Goal: Complete application form

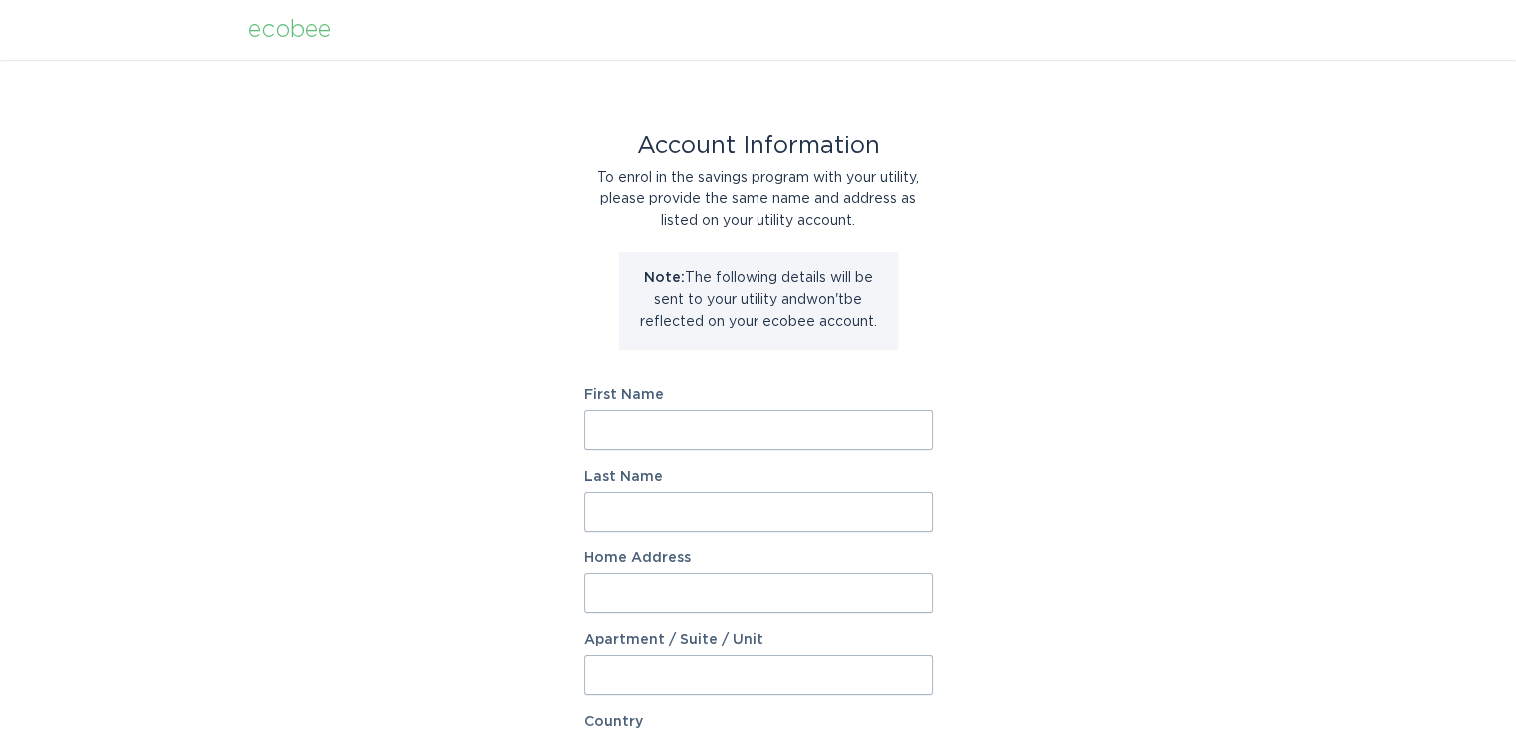
click at [677, 428] on input "First Name" at bounding box center [758, 430] width 349 height 40
type input "[PERSON_NAME]"
type input "[STREET_ADDRESS]"
select select "US"
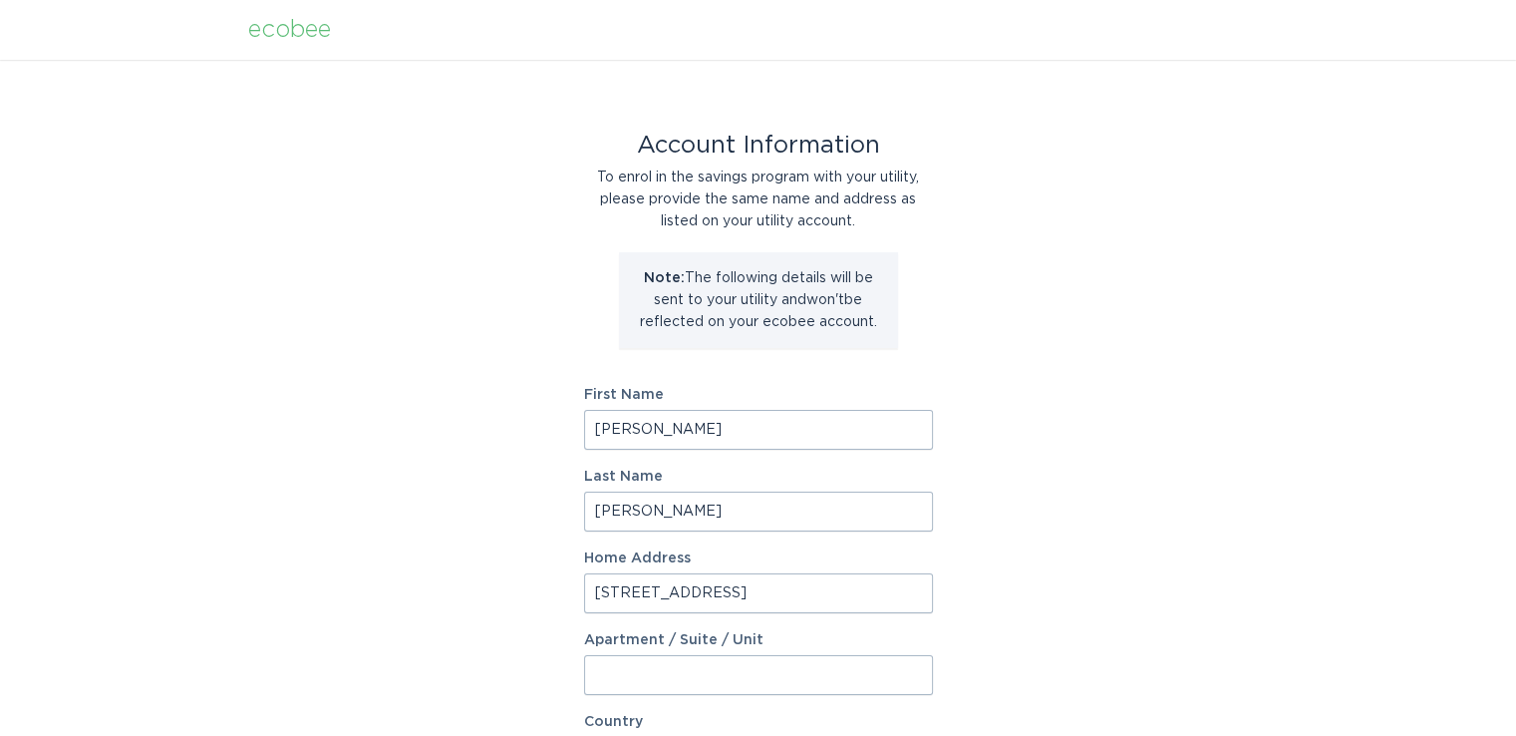
type input "allenton"
type input "48002"
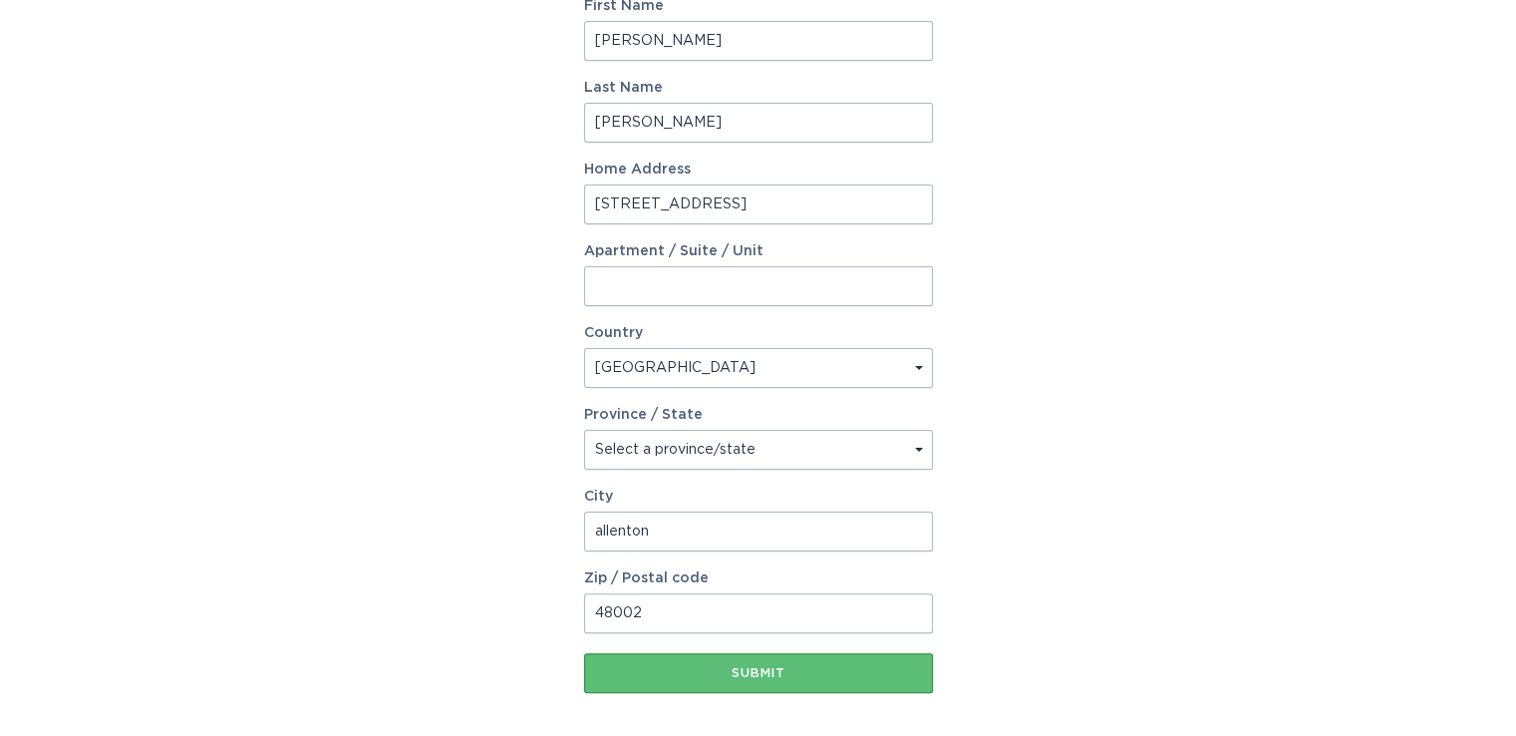
scroll to position [477, 0]
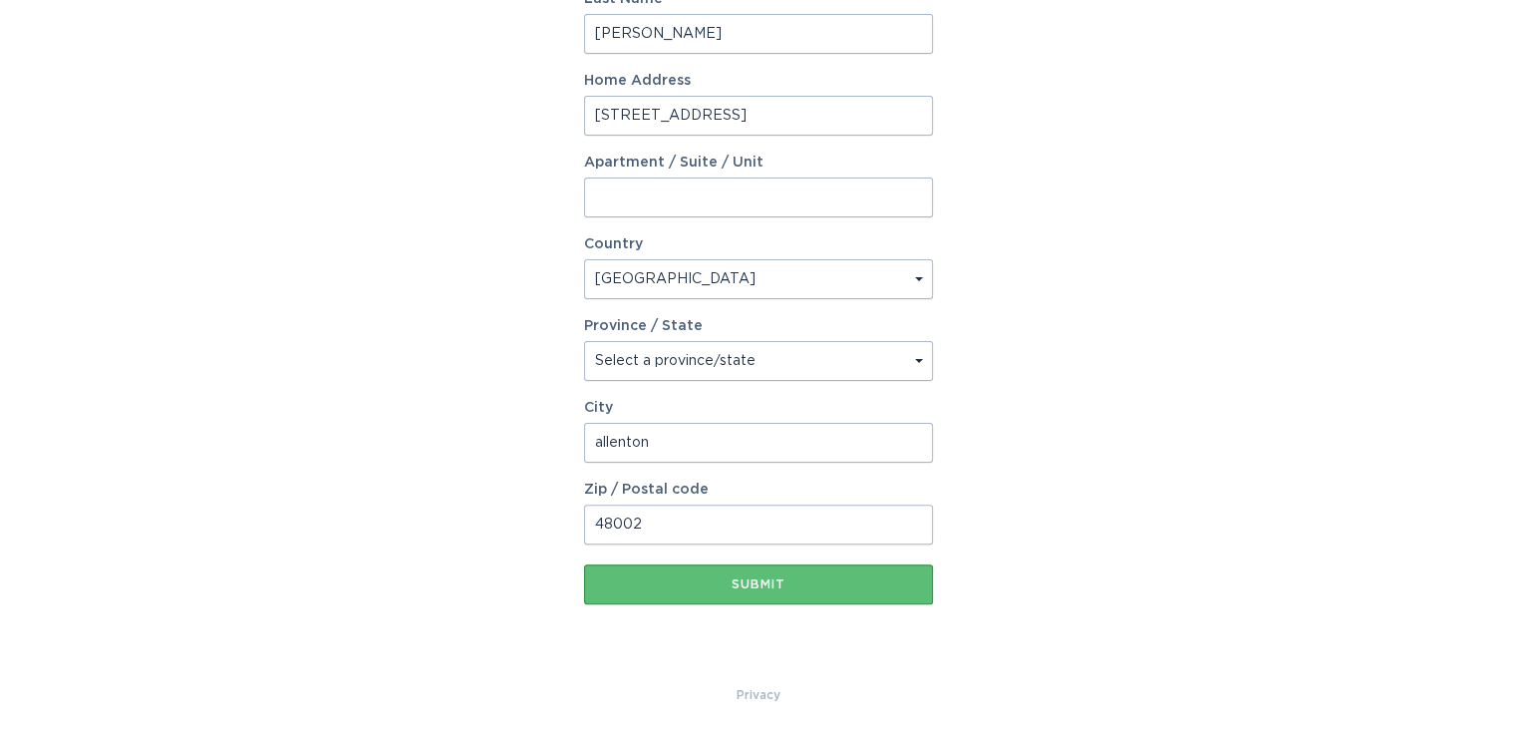
click at [686, 356] on select "Select a province/state [US_STATE] [US_STATE] [US_STATE] [US_STATE] [US_STATE] …" at bounding box center [758, 361] width 349 height 40
select select "MI"
click at [584, 341] on select "Select a province/state [US_STATE] [US_STATE] [US_STATE] [US_STATE] [US_STATE] …" at bounding box center [758, 361] width 349 height 40
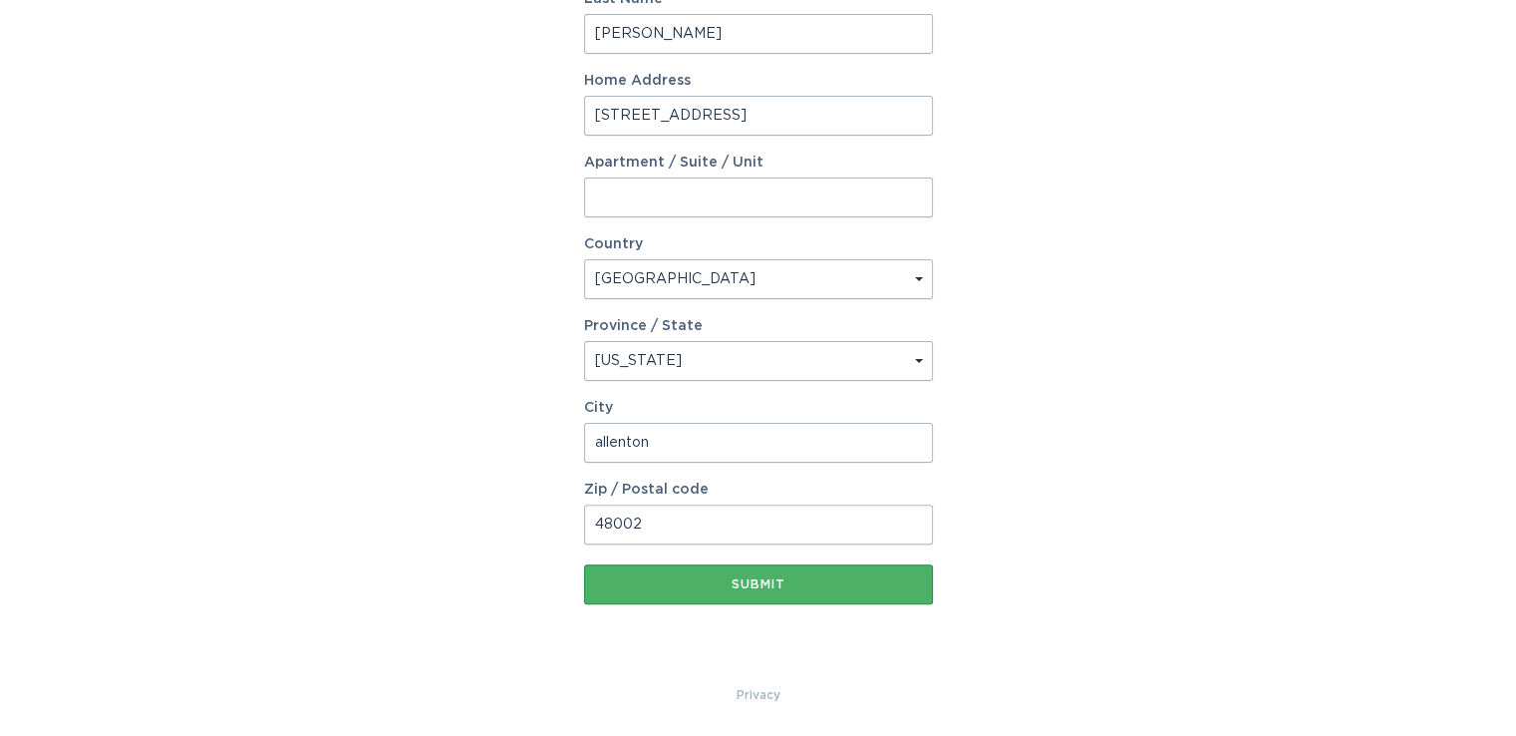
click at [721, 581] on div "Submit" at bounding box center [758, 584] width 329 height 12
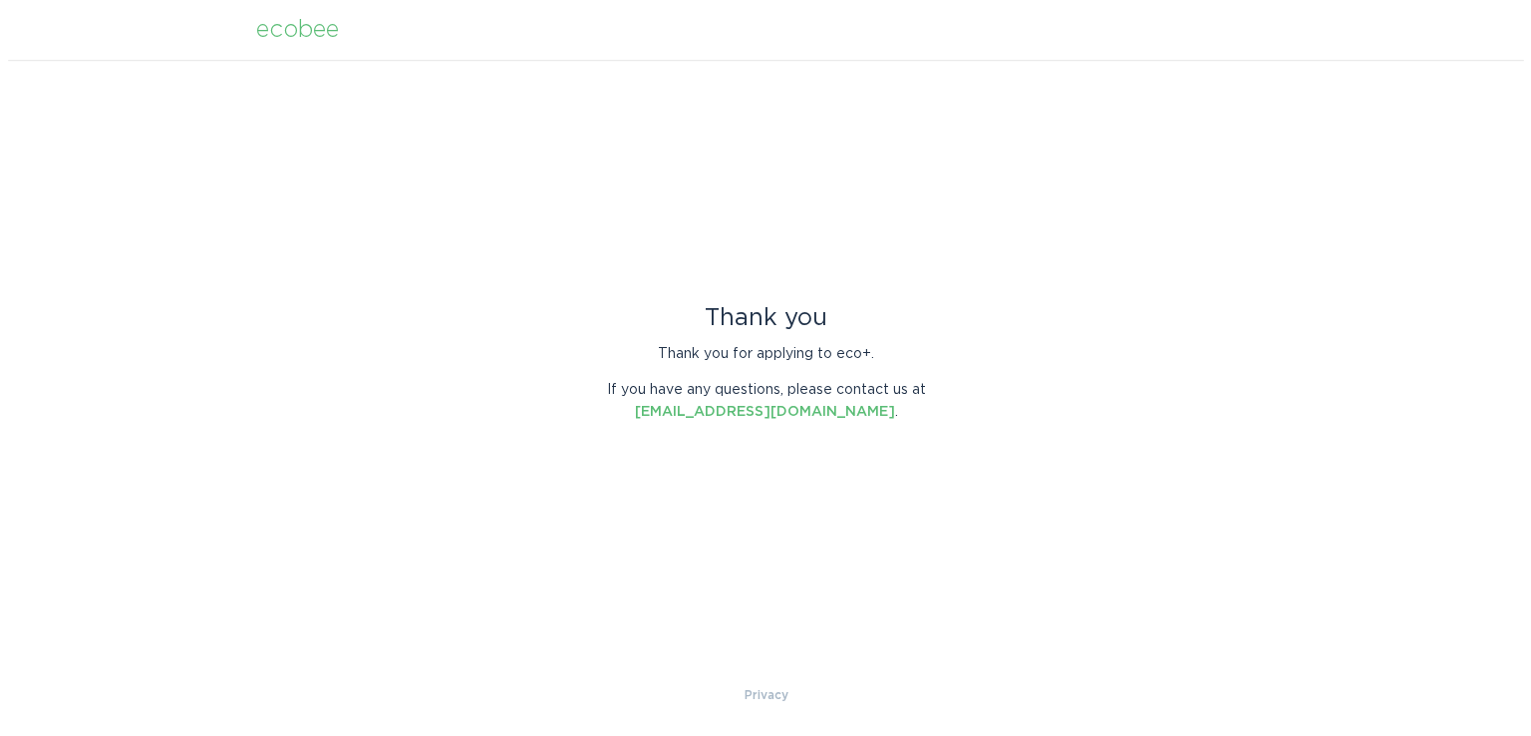
scroll to position [0, 0]
